Goal: Task Accomplishment & Management: Manage account settings

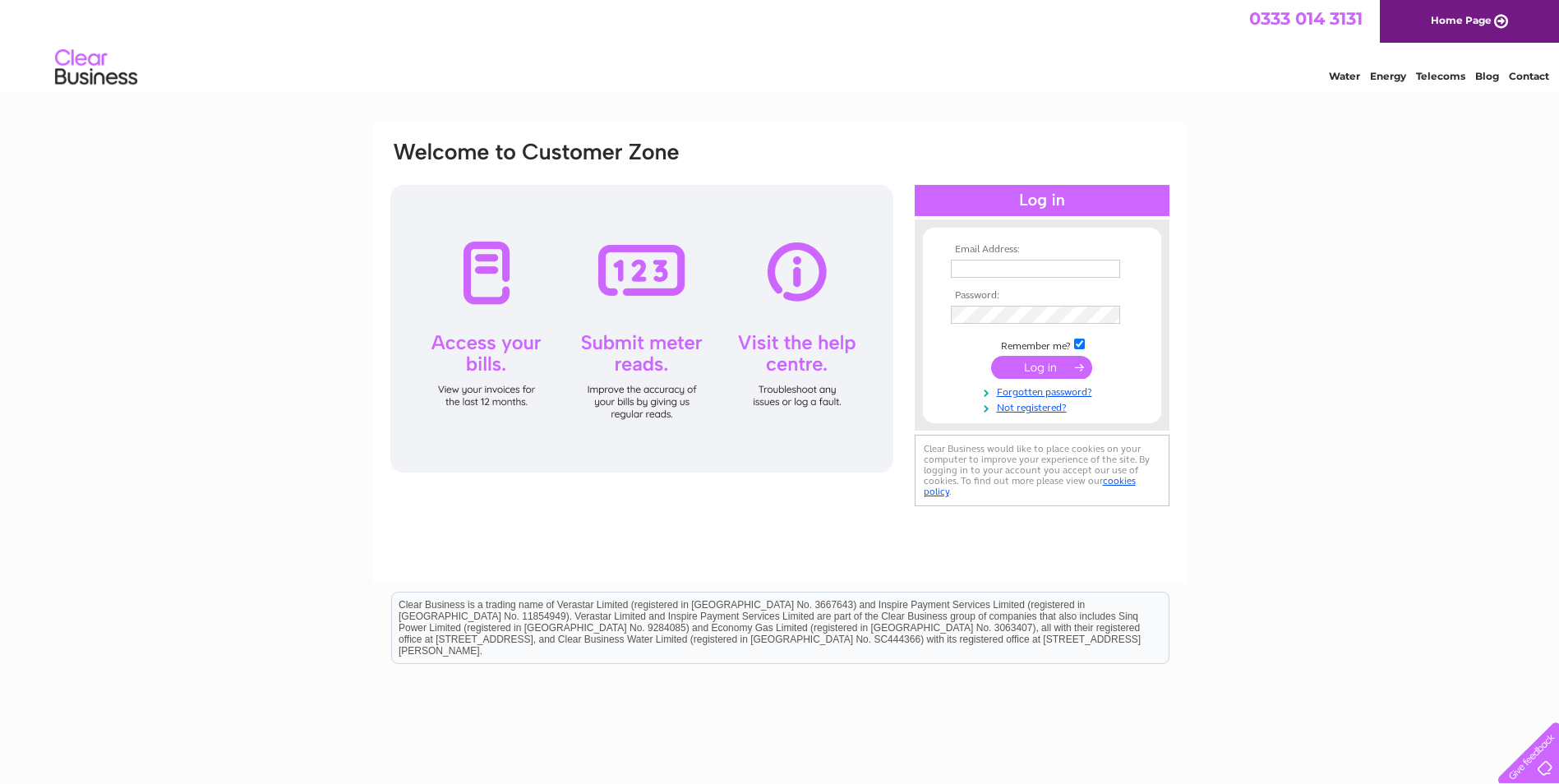
type input "[PERSON_NAME][EMAIL_ADDRESS][PERSON_NAME][DOMAIN_NAME]"
click at [1005, 373] on input "submit" at bounding box center [1041, 367] width 101 height 23
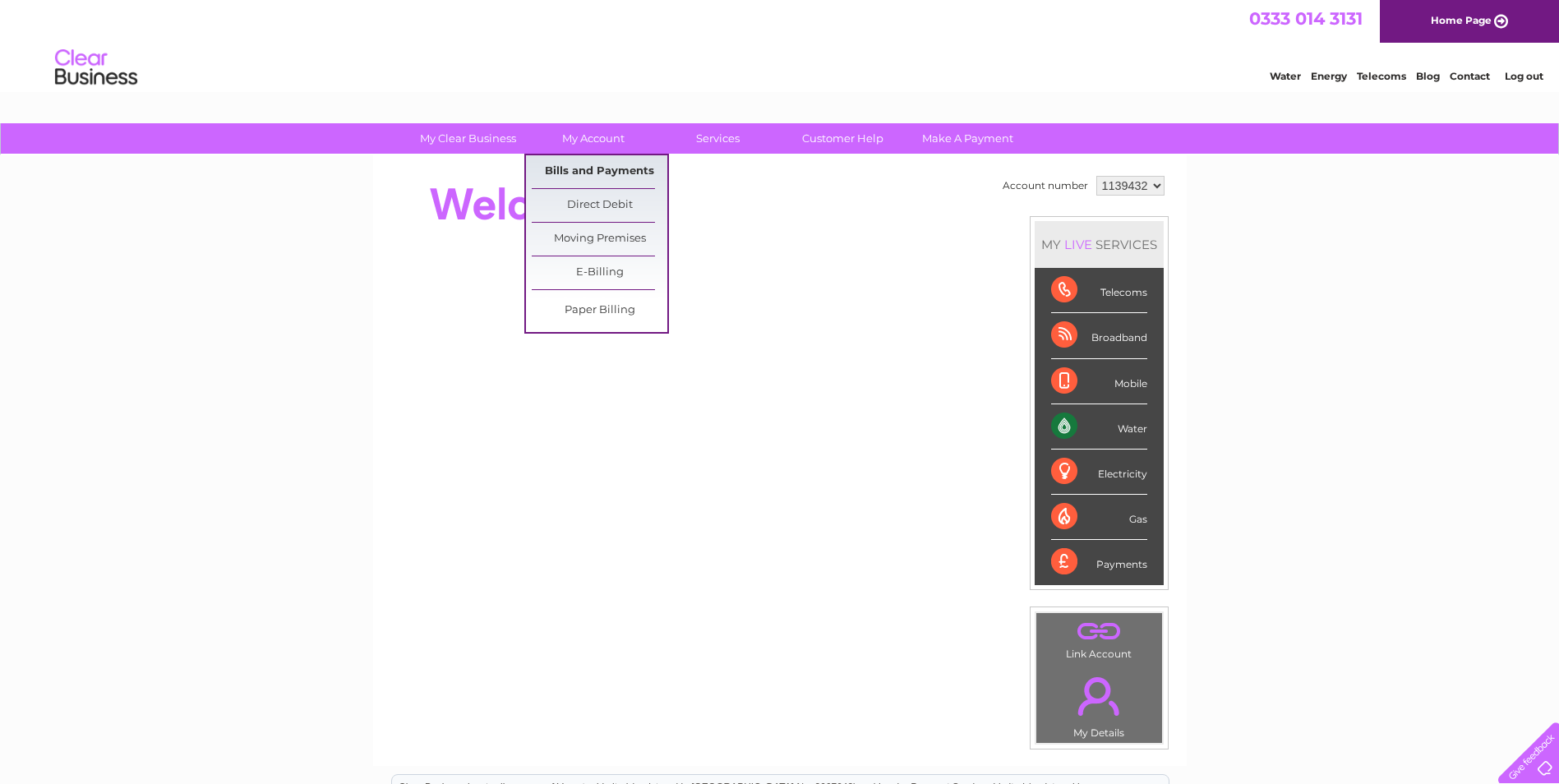
click at [574, 171] on link "Bills and Payments" at bounding box center [600, 171] width 135 height 33
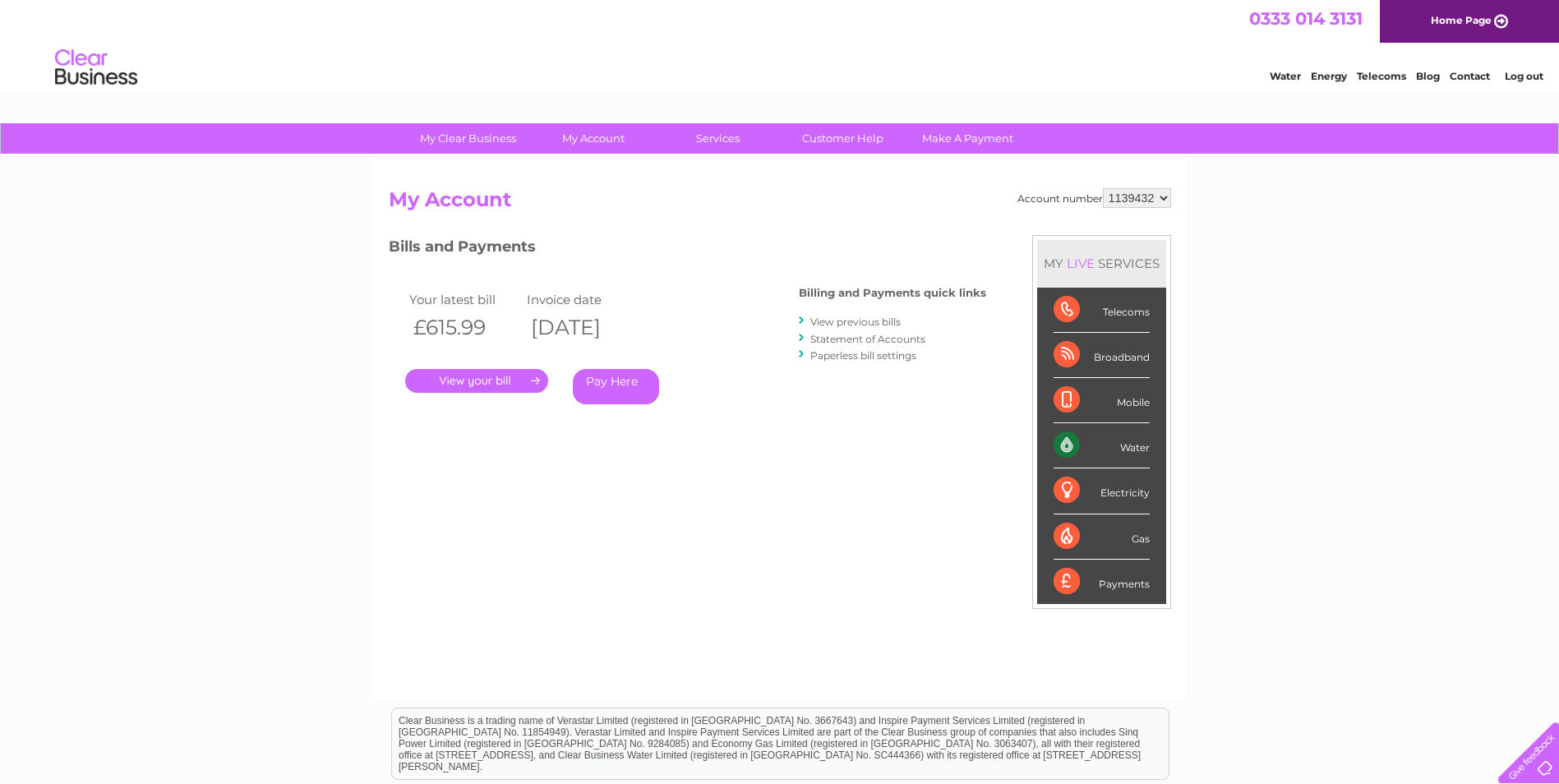
click at [494, 381] on link "." at bounding box center [477, 381] width 143 height 24
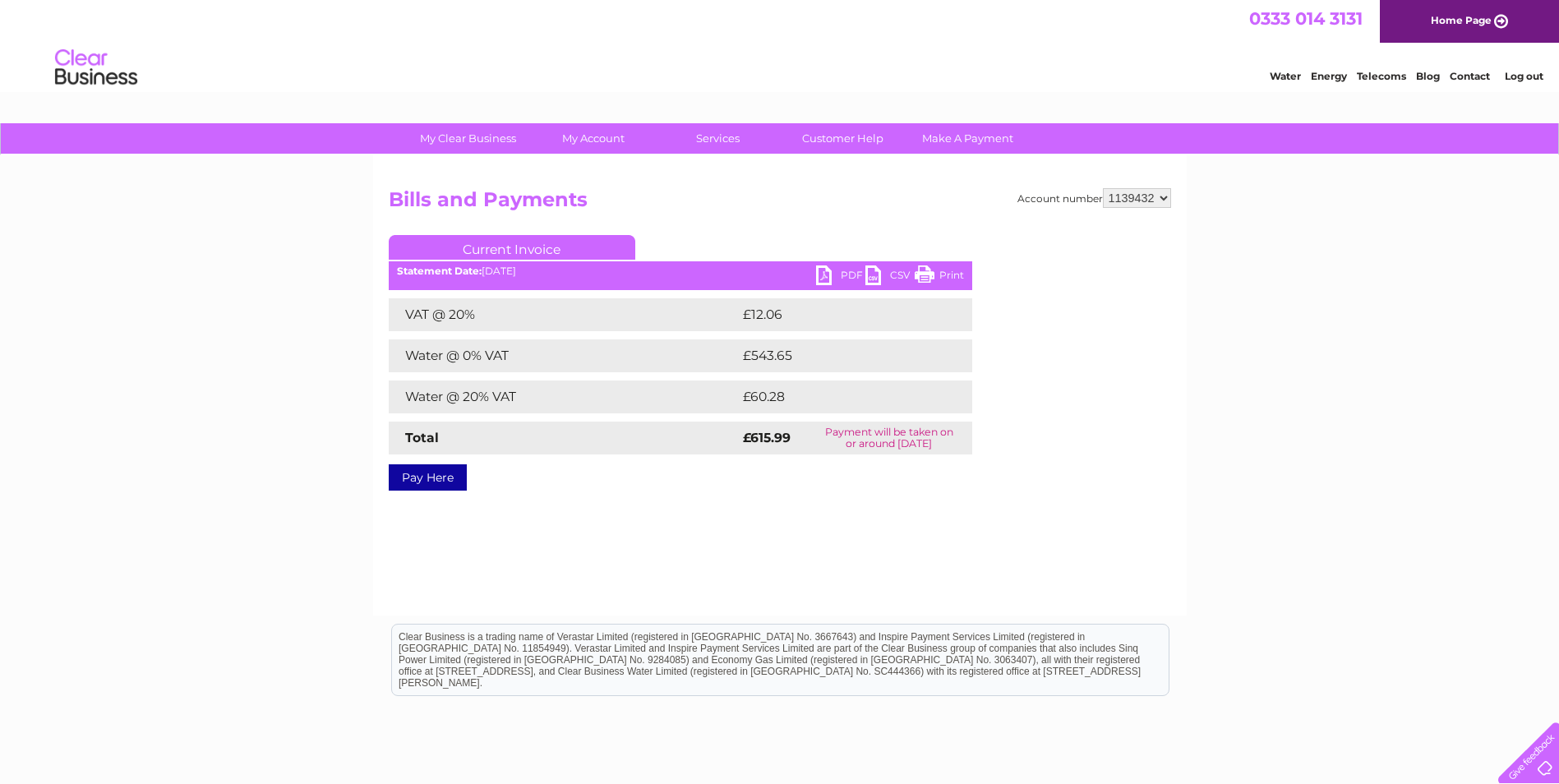
click at [855, 274] on link "PDF" at bounding box center [841, 277] width 49 height 24
